Goal: Task Accomplishment & Management: Manage account settings

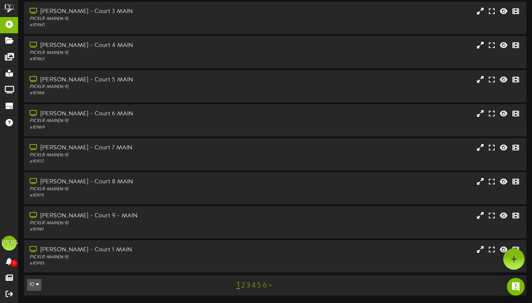
scroll to position [95, 0]
click at [265, 289] on link "6" at bounding box center [265, 286] width 4 height 8
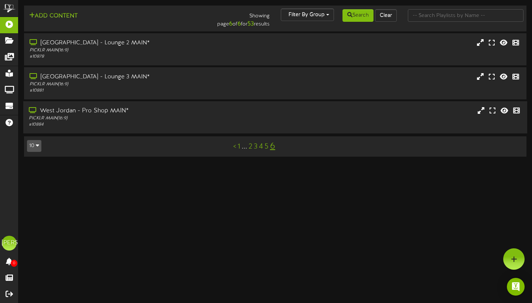
click at [90, 108] on div "West Jordan - Pro Shop MAIN*" at bounding box center [128, 111] width 199 height 9
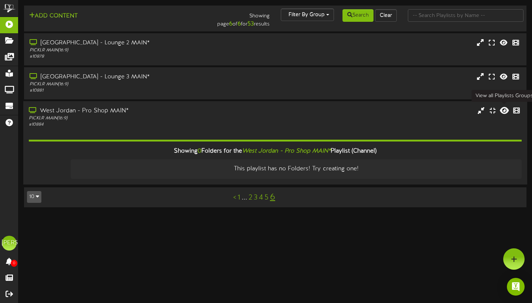
click at [503, 109] on icon at bounding box center [504, 110] width 9 height 8
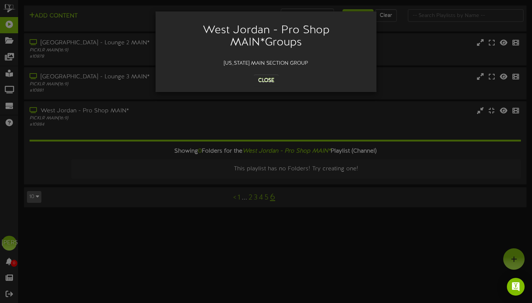
click at [273, 81] on button "Close" at bounding box center [266, 81] width 25 height 12
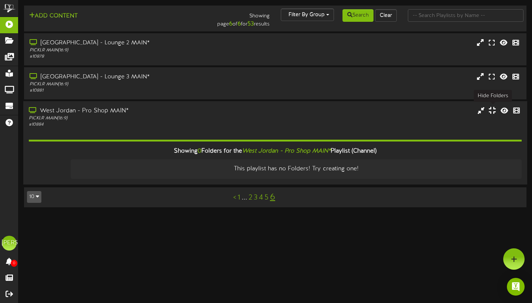
click at [495, 109] on icon at bounding box center [492, 110] width 7 height 8
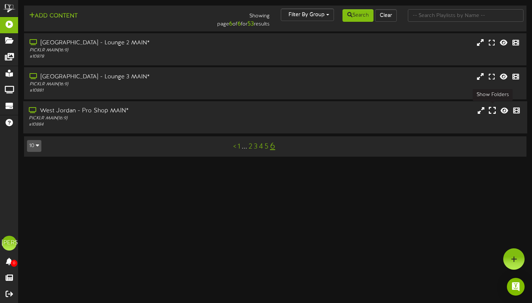
click at [495, 109] on icon at bounding box center [492, 110] width 7 height 8
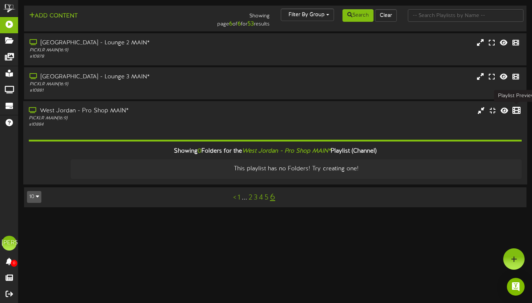
click at [518, 109] on icon at bounding box center [517, 110] width 8 height 8
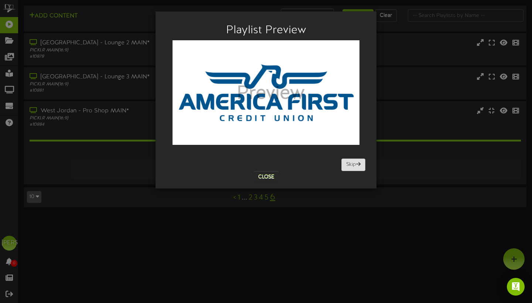
click at [351, 165] on button "Skip" at bounding box center [354, 165] width 24 height 13
click at [355, 163] on button "Skip" at bounding box center [354, 165] width 24 height 13
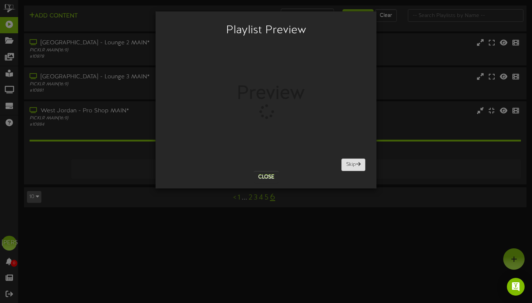
click at [349, 160] on button "Skip" at bounding box center [354, 165] width 24 height 13
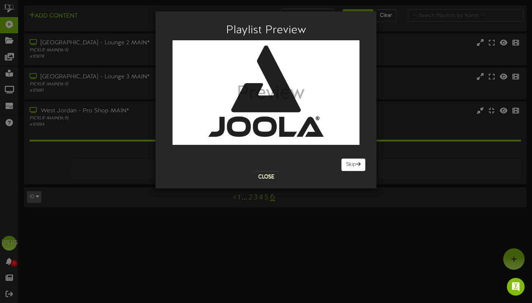
click at [270, 178] on button "Close" at bounding box center [266, 177] width 25 height 12
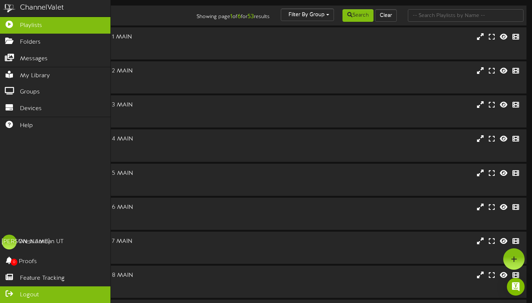
click at [34, 292] on span "Logout" at bounding box center [29, 295] width 19 height 9
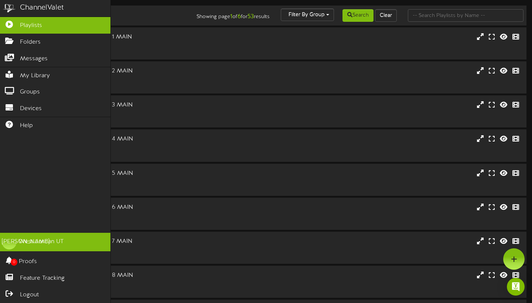
click at [39, 248] on link "[PERSON_NAME] West Jordan UT" at bounding box center [55, 242] width 111 height 18
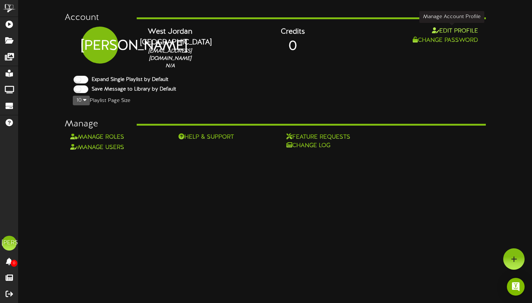
click at [453, 29] on button "Edit Profile" at bounding box center [455, 31] width 51 height 9
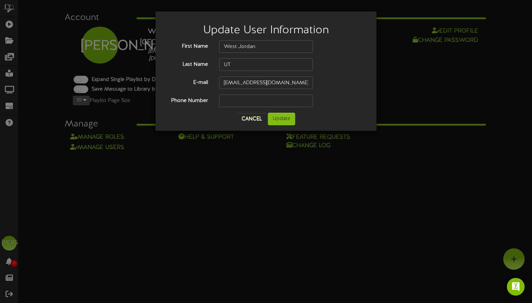
click at [254, 117] on button "Cancel" at bounding box center [251, 119] width 29 height 12
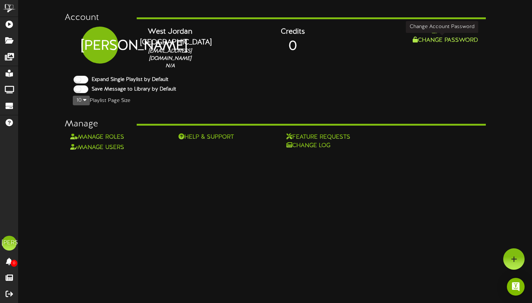
click at [420, 44] on button "Change Password" at bounding box center [446, 40] width 70 height 9
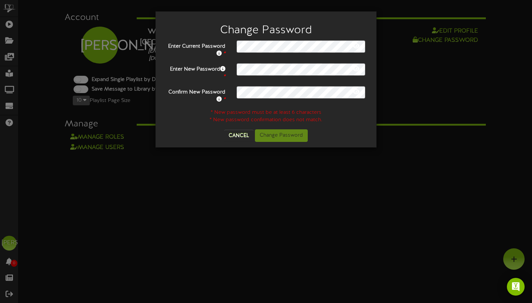
click at [359, 46] on icon at bounding box center [356, 46] width 7 height 6
click at [244, 136] on button "Cancel" at bounding box center [238, 136] width 29 height 12
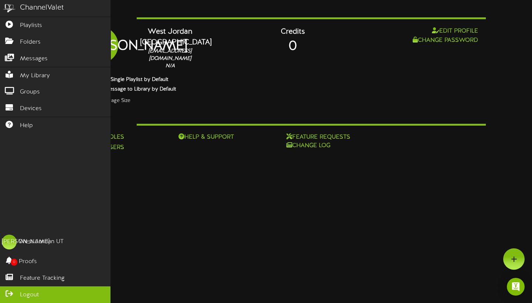
click at [41, 294] on link "Logout" at bounding box center [55, 294] width 111 height 17
